Goal: Transaction & Acquisition: Purchase product/service

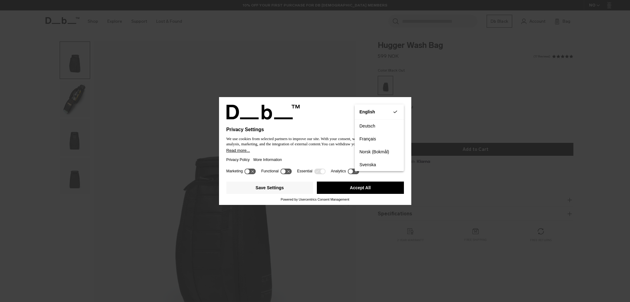
click at [418, 96] on div "Privacy Settings We use cookies from selected partners to improve our site. Wit…" at bounding box center [315, 151] width 630 height 302
click at [295, 196] on div "Save Settings Accept All" at bounding box center [315, 188] width 178 height 18
click at [300, 188] on button "Save Settings" at bounding box center [269, 188] width 87 height 12
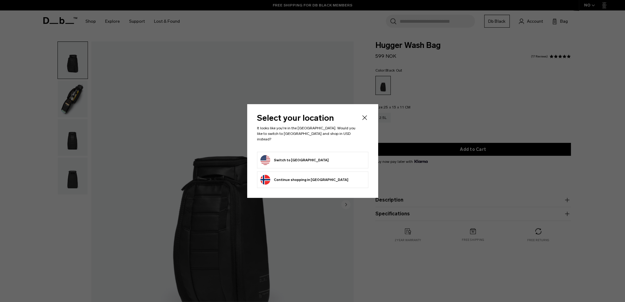
drag, startPoint x: 315, startPoint y: 158, endPoint x: 324, endPoint y: 159, distance: 8.4
click at [316, 158] on form "Switch to [GEOGRAPHIC_DATA]" at bounding box center [313, 160] width 105 height 10
click at [289, 157] on button "Switch to [GEOGRAPHIC_DATA]" at bounding box center [295, 160] width 68 height 10
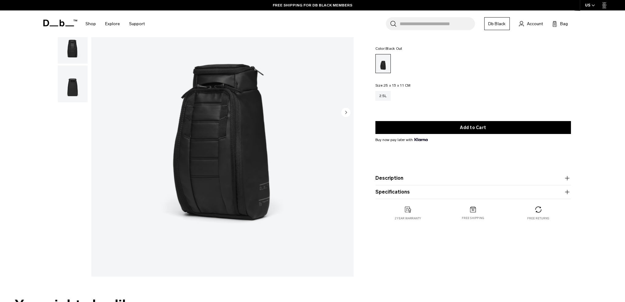
scroll to position [31, 0]
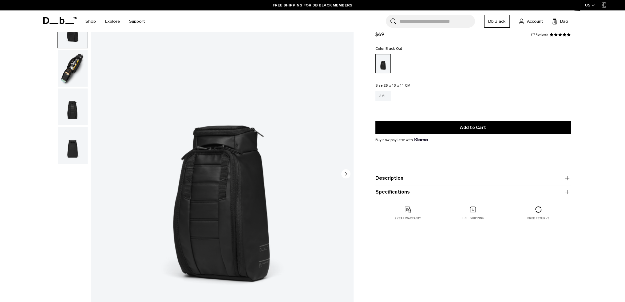
click at [80, 79] on img "button" at bounding box center [73, 68] width 30 height 37
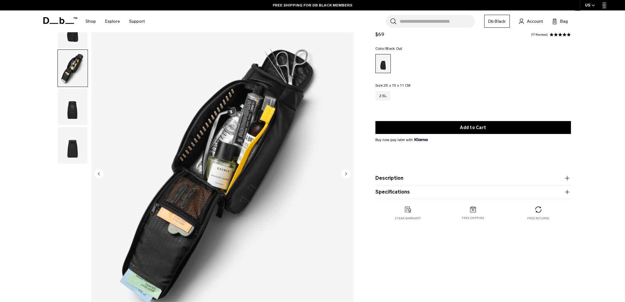
click at [66, 99] on img "button" at bounding box center [73, 107] width 30 height 37
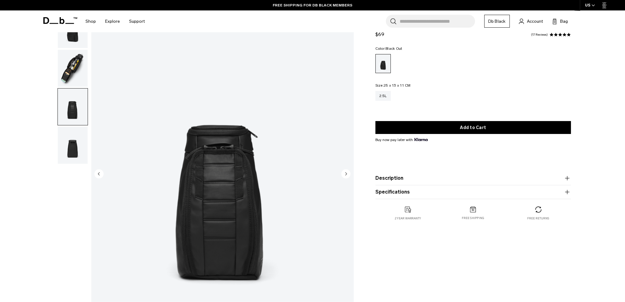
scroll to position [0, 0]
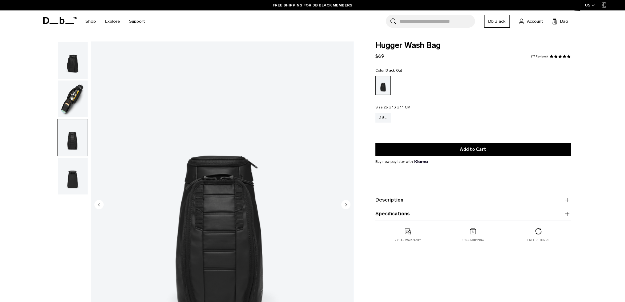
click at [75, 66] on img "button" at bounding box center [73, 60] width 30 height 37
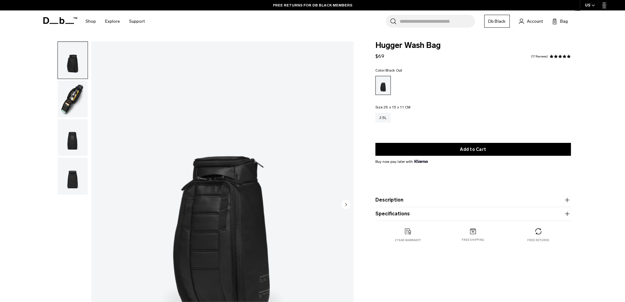
click at [79, 110] on img "button" at bounding box center [73, 99] width 30 height 37
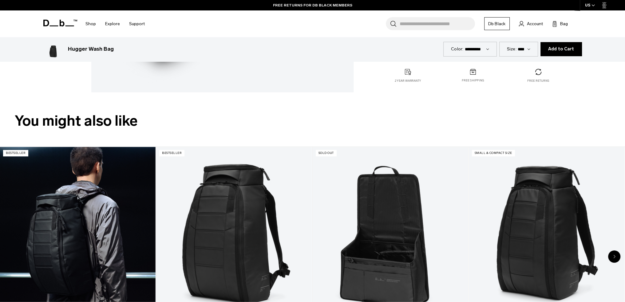
scroll to position [431, 0]
